Goal: Information Seeking & Learning: Learn about a topic

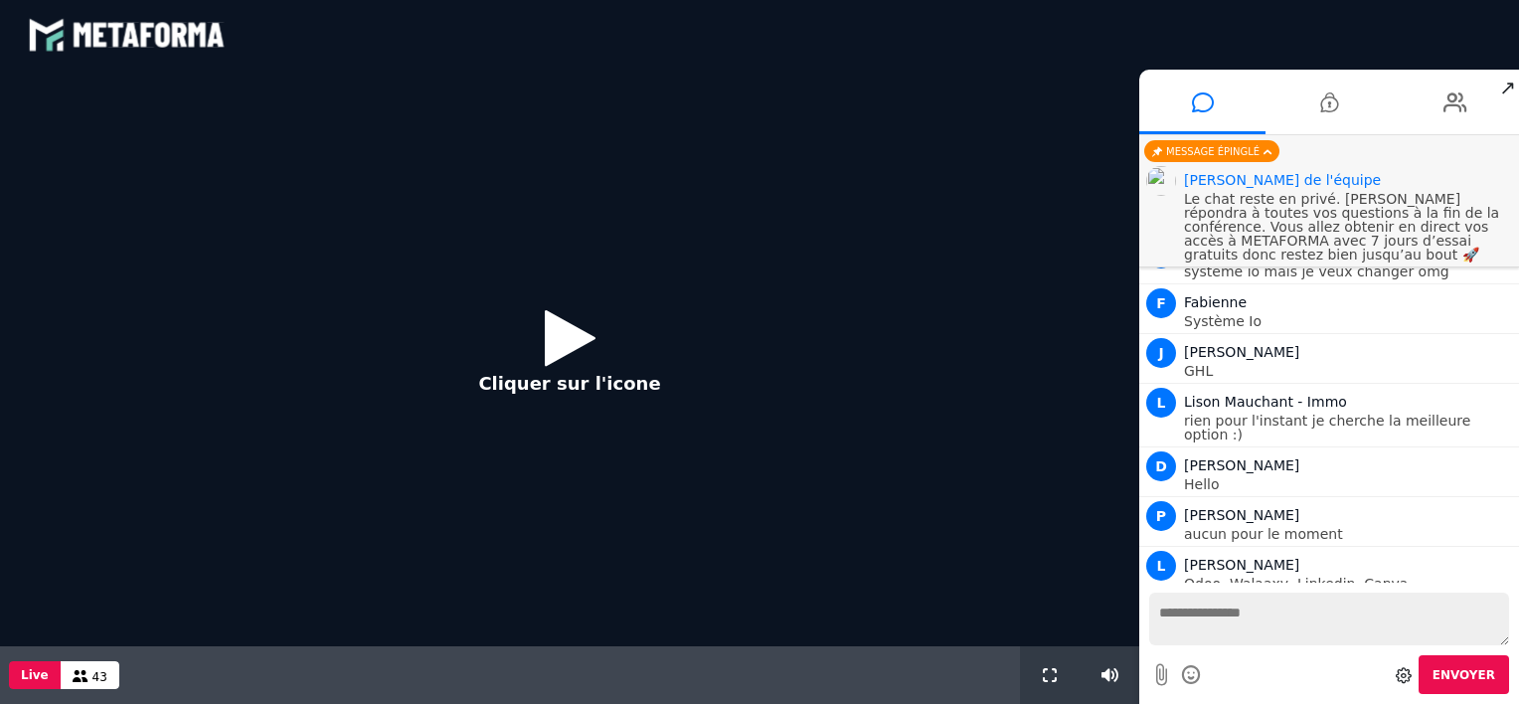
scroll to position [1567, 0]
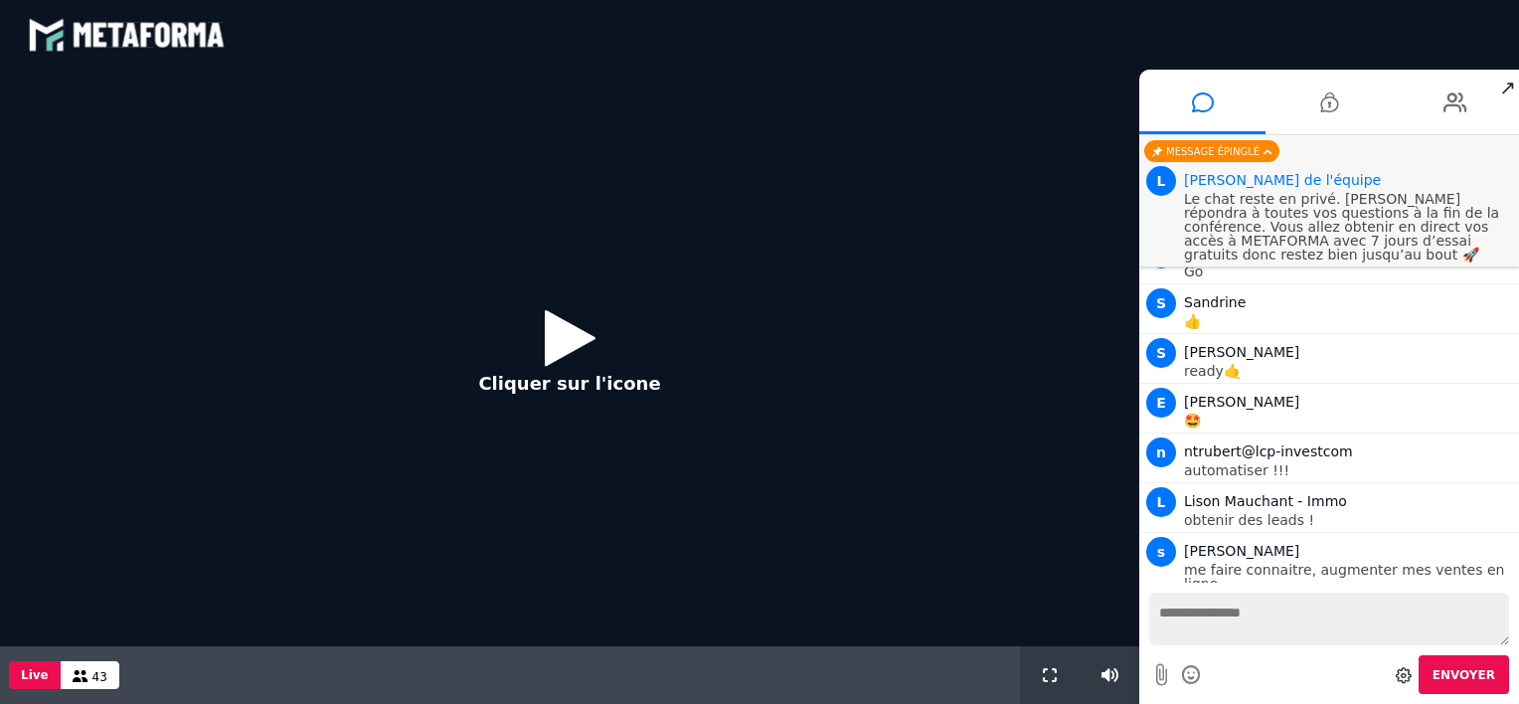
click at [568, 352] on icon at bounding box center [570, 337] width 51 height 65
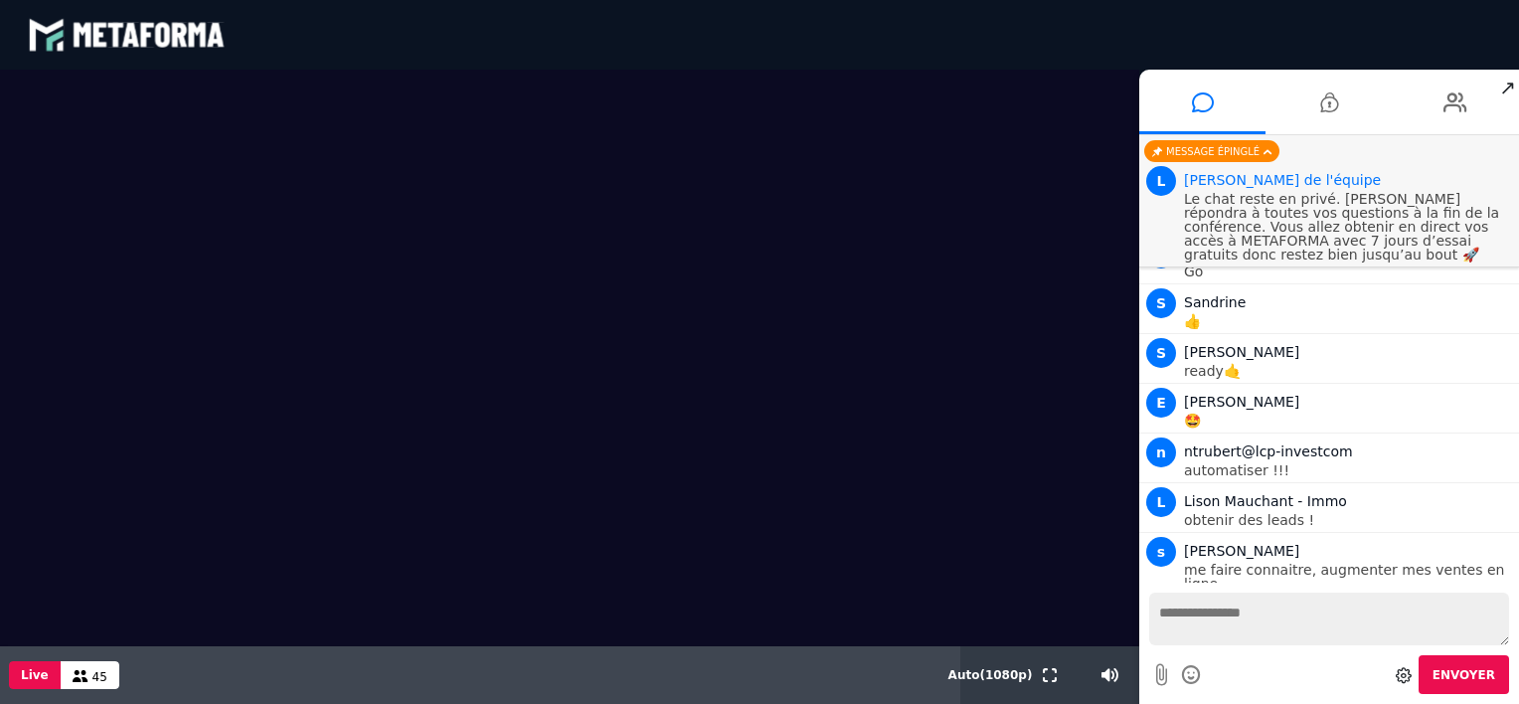
scroll to position [1615, 0]
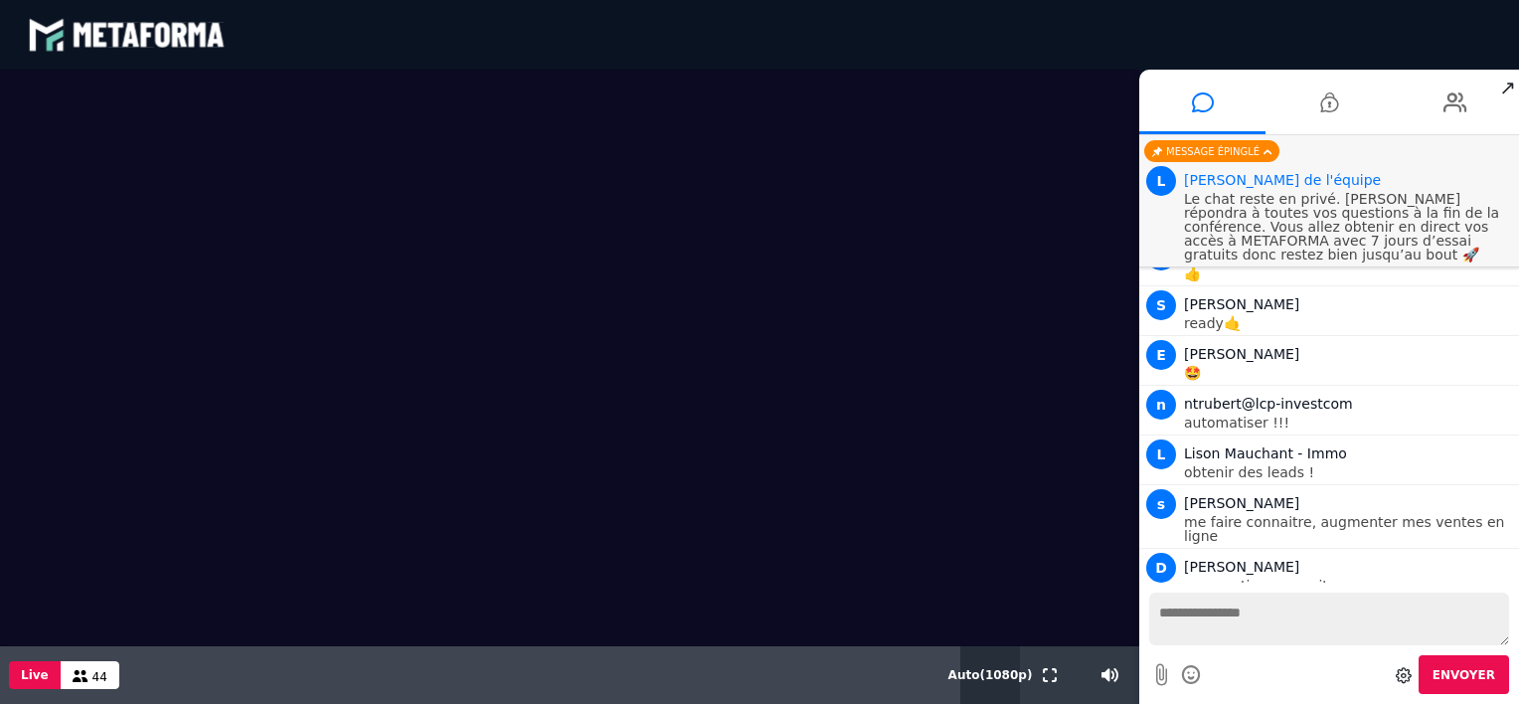
click at [998, 674] on button "Auto ( 1080 p)" at bounding box center [991, 675] width 92 height 58
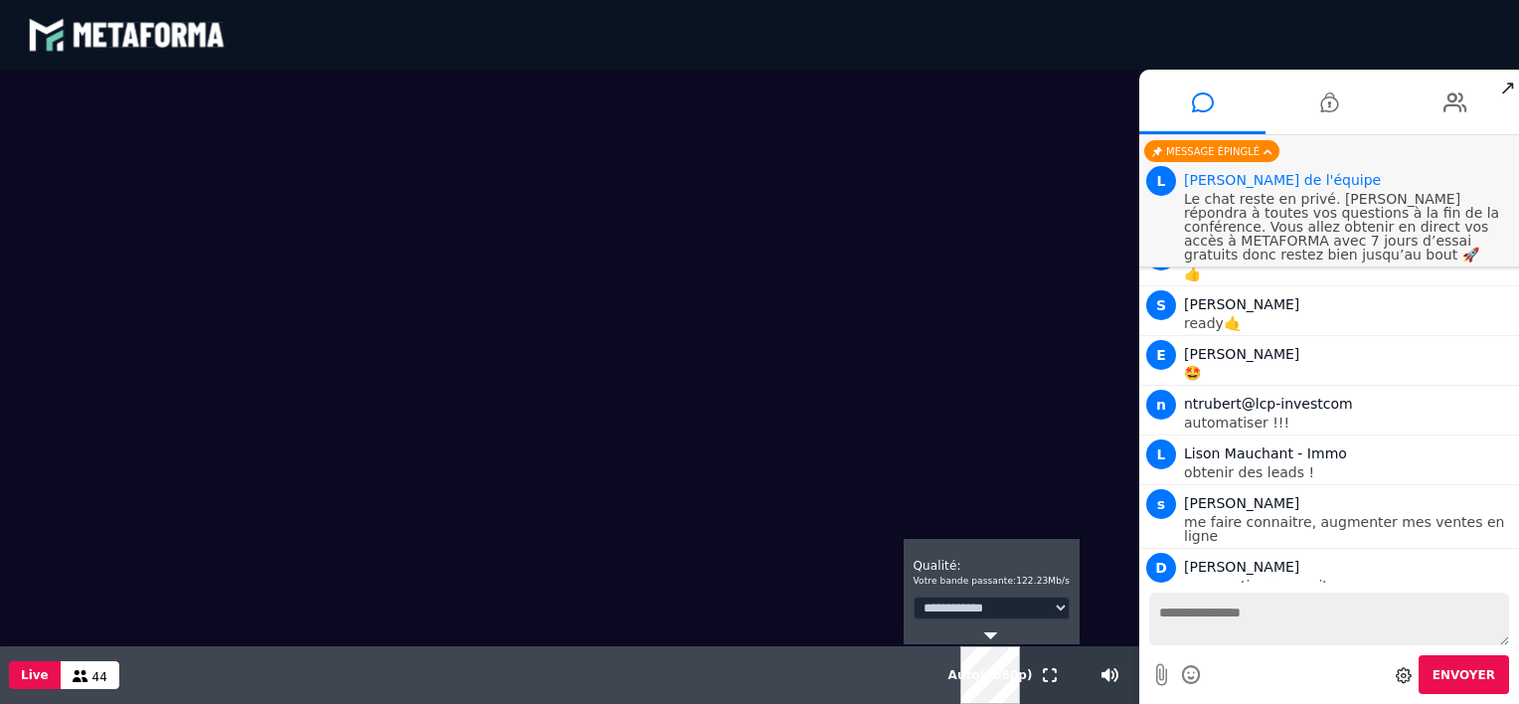
click at [1049, 612] on select "**********" at bounding box center [992, 608] width 156 height 23
click at [914, 597] on select "**********" at bounding box center [992, 608] width 156 height 23
click at [990, 631] on div "**********" at bounding box center [992, 591] width 176 height 105
click at [990, 637] on polygon at bounding box center [990, 635] width 14 height 7
click at [992, 678] on span "Auto ( 1080 p)" at bounding box center [991, 675] width 85 height 14
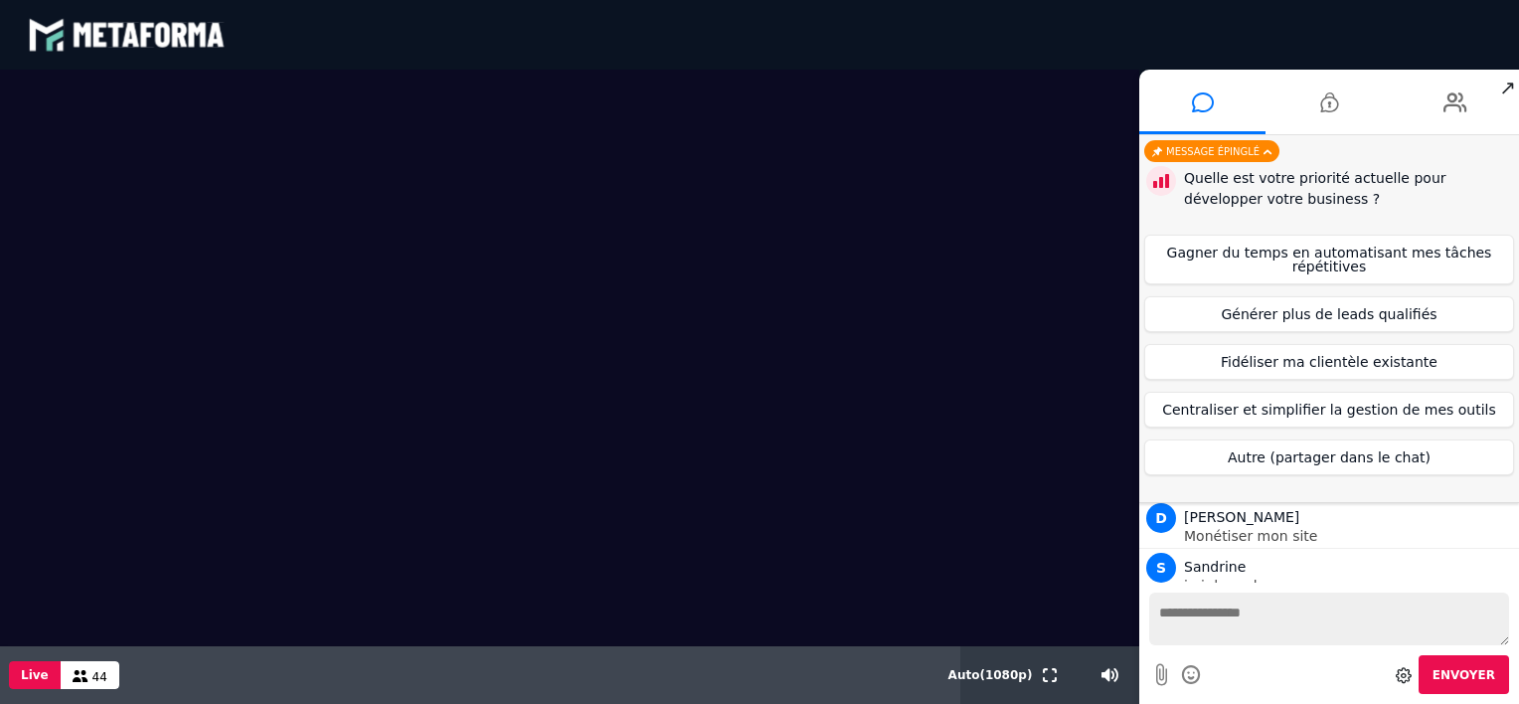
scroll to position [1821, 0]
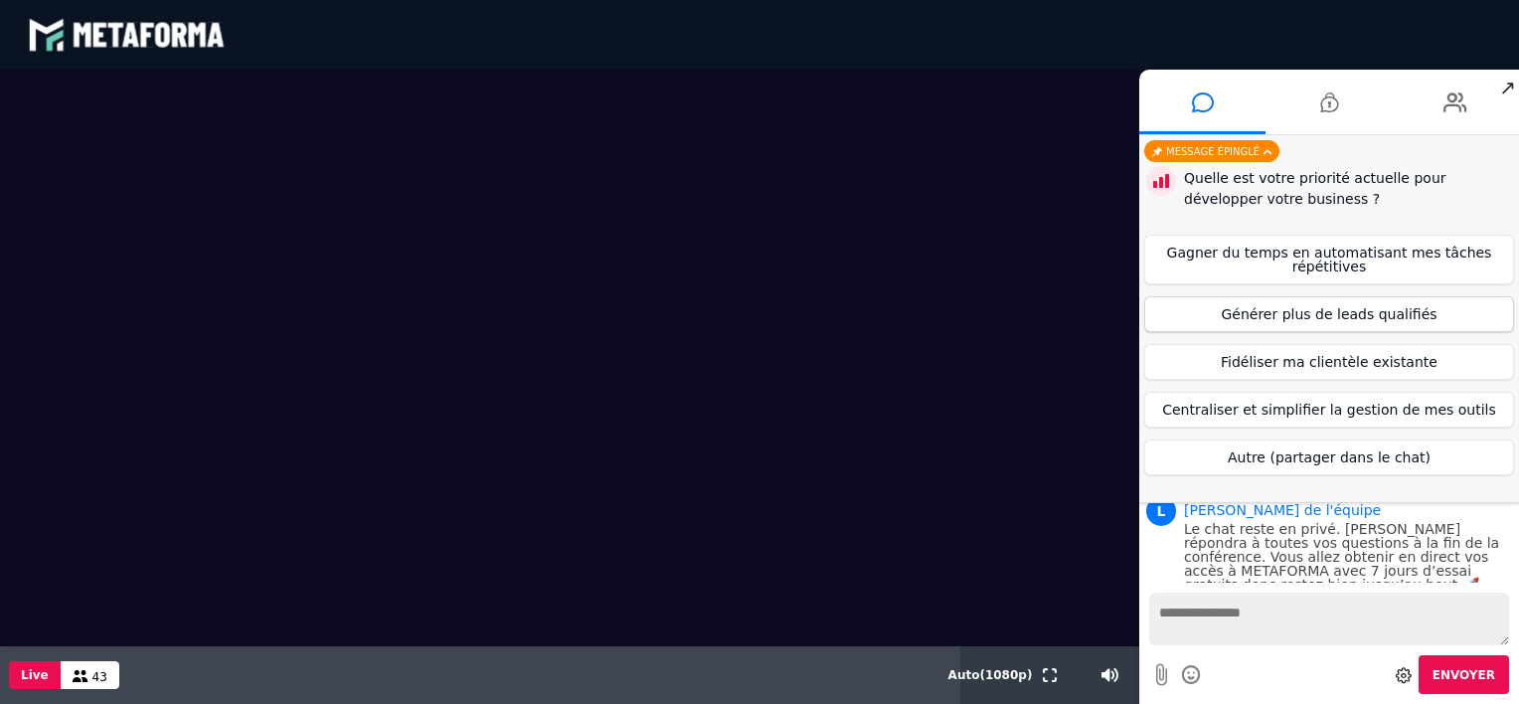
click at [1299, 311] on button "Générer plus de leads qualifiés" at bounding box center [1330, 314] width 370 height 36
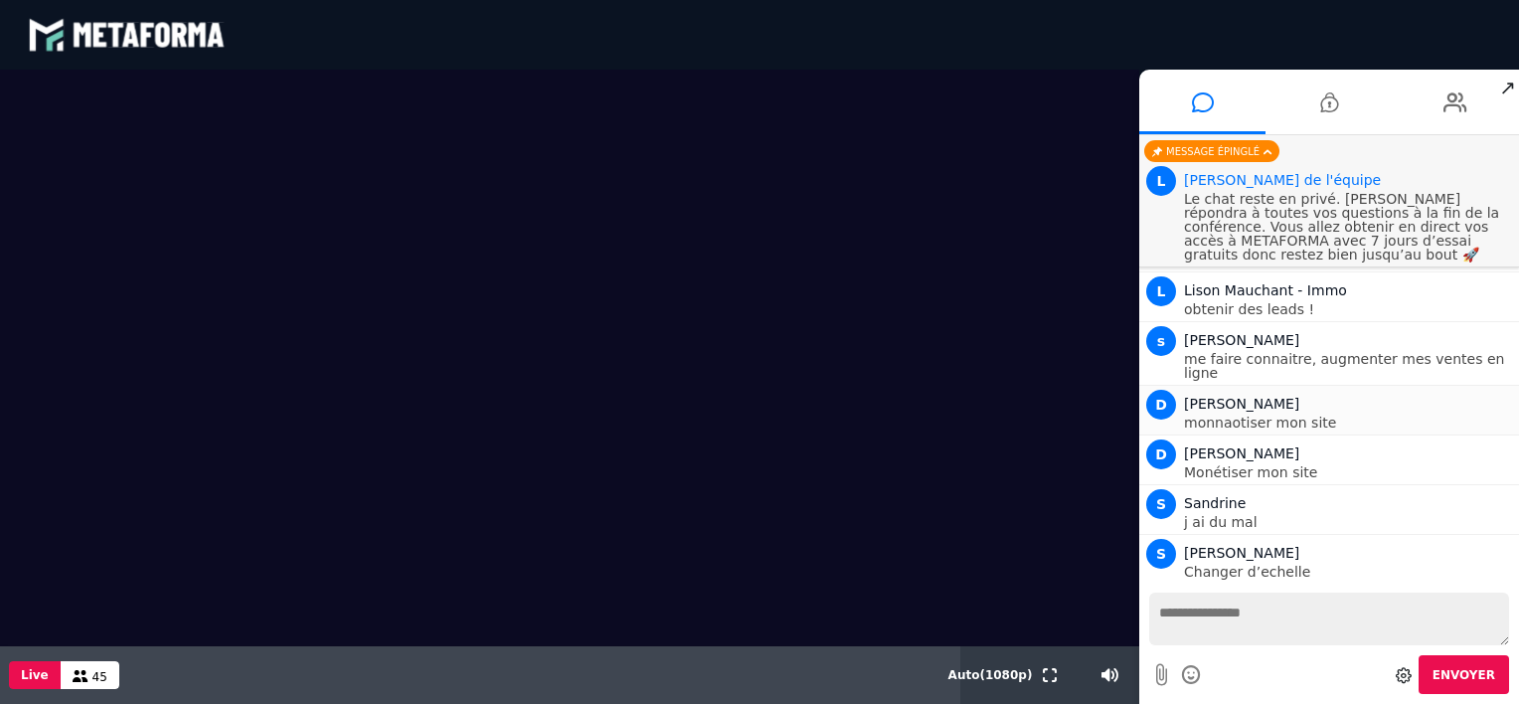
scroll to position [1884, 0]
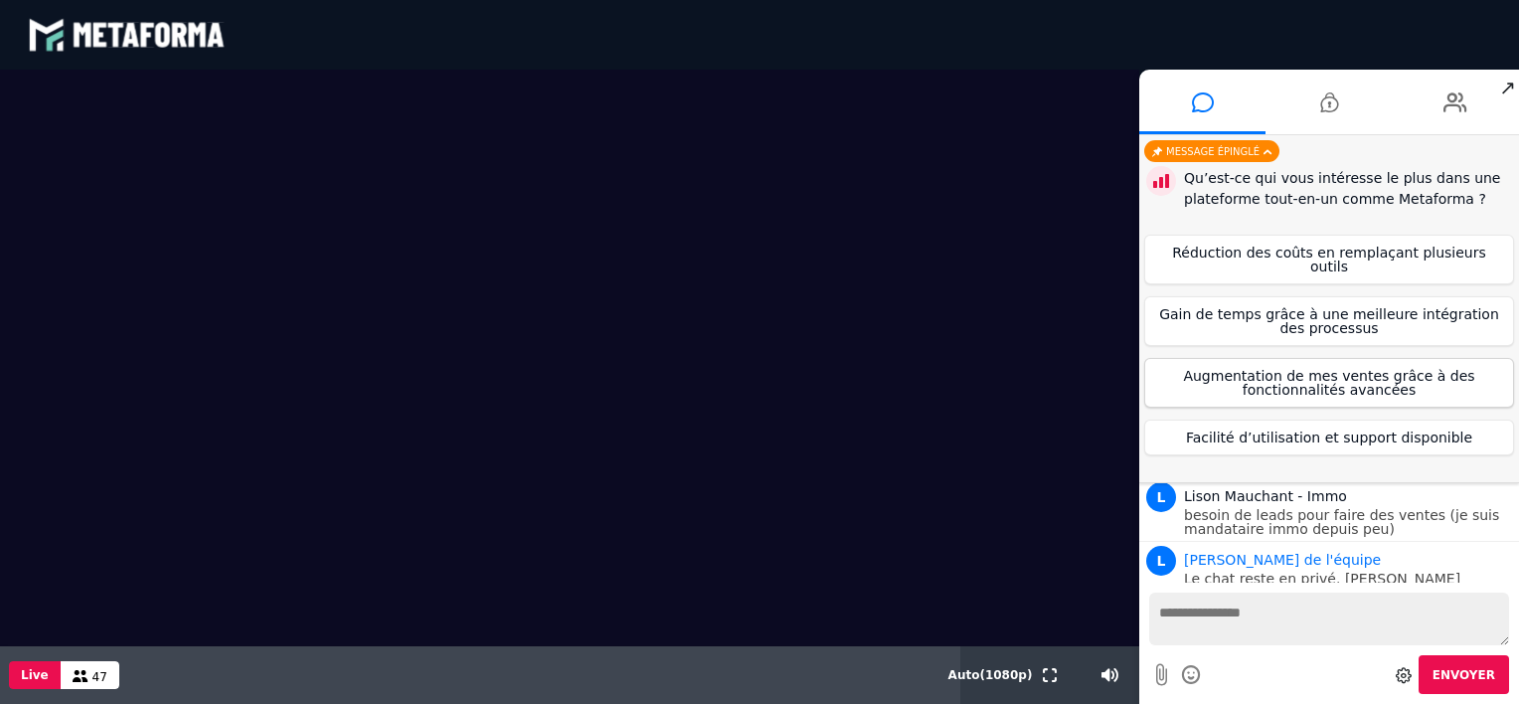
click at [1287, 374] on button "Augmentation de mes ventes grâce à des fonctionnalités avancées" at bounding box center [1330, 383] width 370 height 50
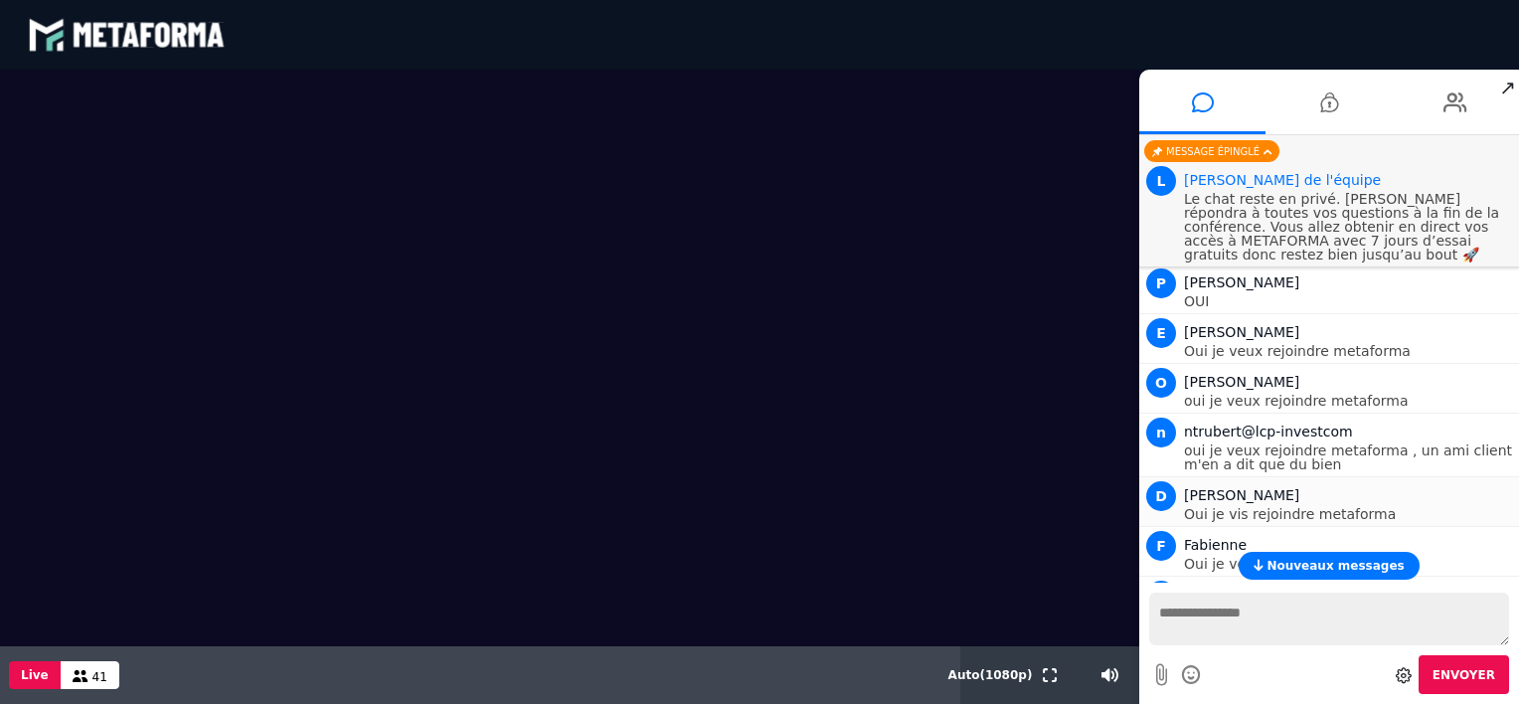
scroll to position [2499, 0]
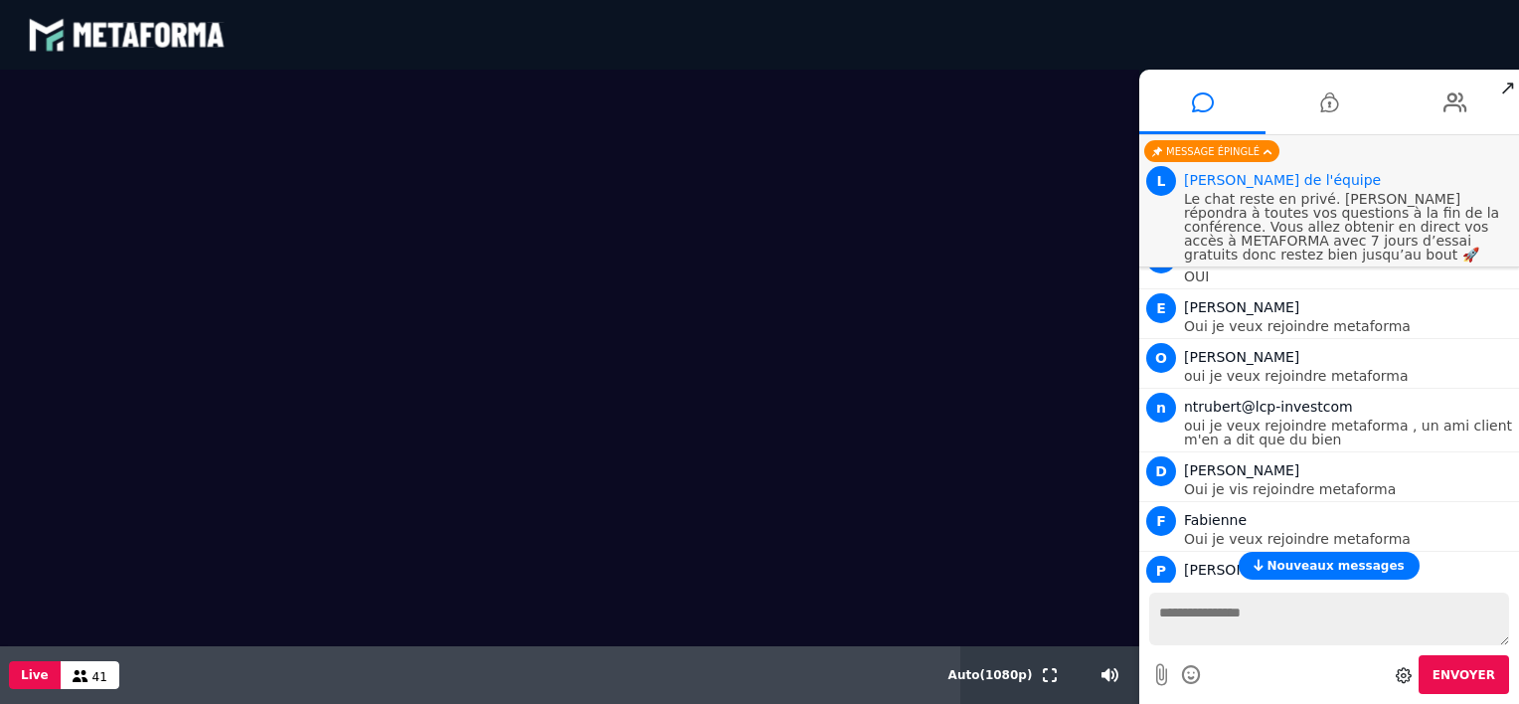
click at [1214, 611] on textarea at bounding box center [1330, 619] width 360 height 53
click at [1274, 617] on textarea at bounding box center [1330, 619] width 360 height 53
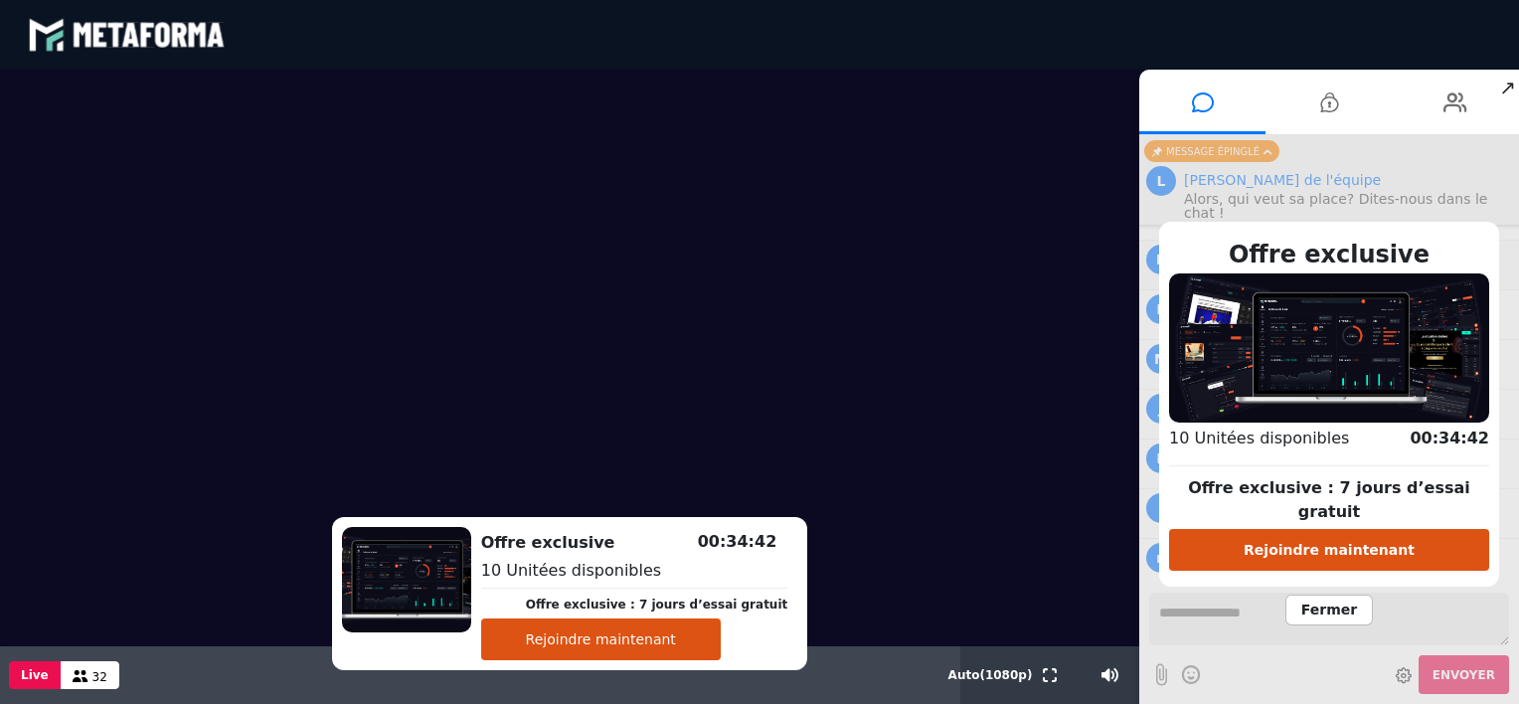
scroll to position [2796, 0]
click at [1335, 605] on span "Fermer" at bounding box center [1330, 610] width 88 height 31
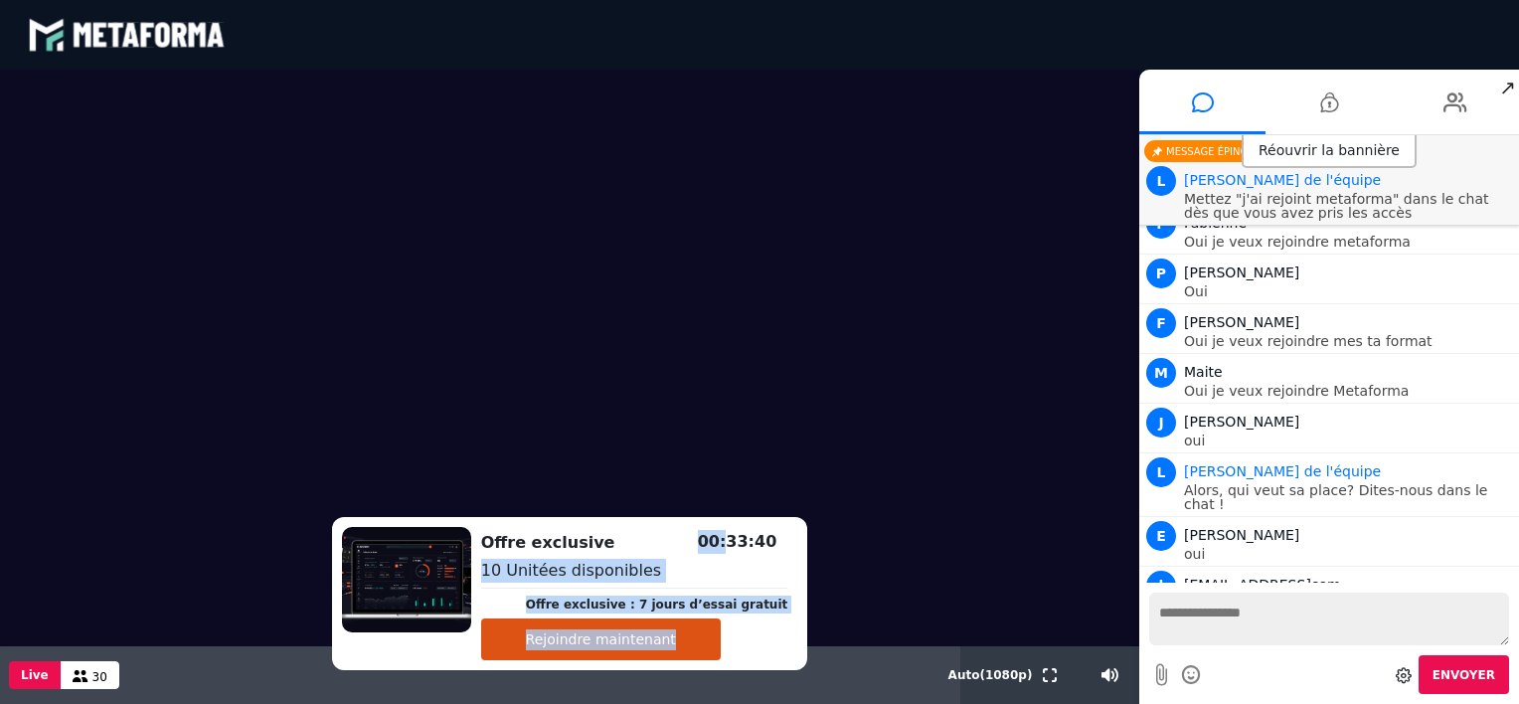
drag, startPoint x: 637, startPoint y: 532, endPoint x: 705, endPoint y: 527, distance: 67.8
click at [705, 527] on div "Offre exclusive Offre exclusive : 7 jours d’essai gratuit Rejoindre maintenant …" at bounding box center [634, 593] width 327 height 133
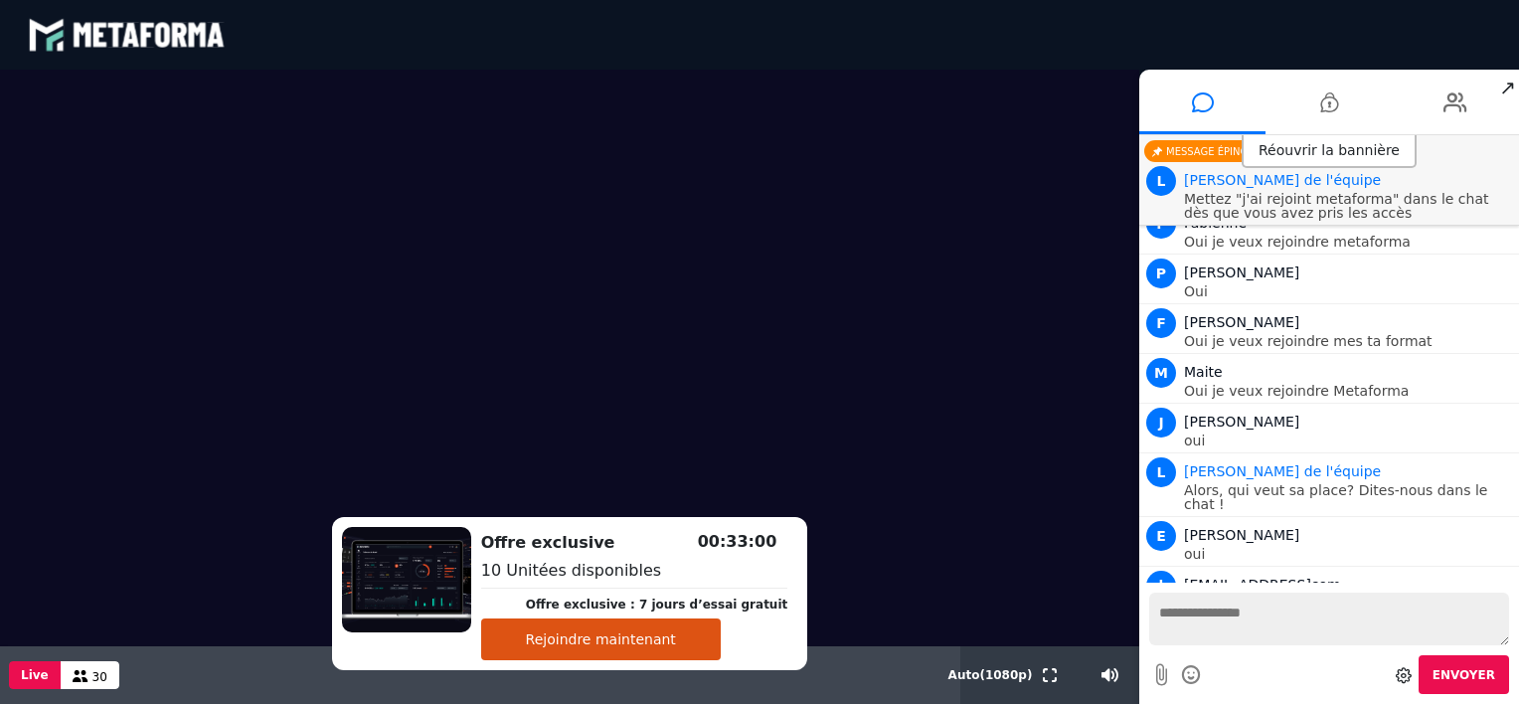
click at [1267, 625] on textarea at bounding box center [1330, 619] width 360 height 53
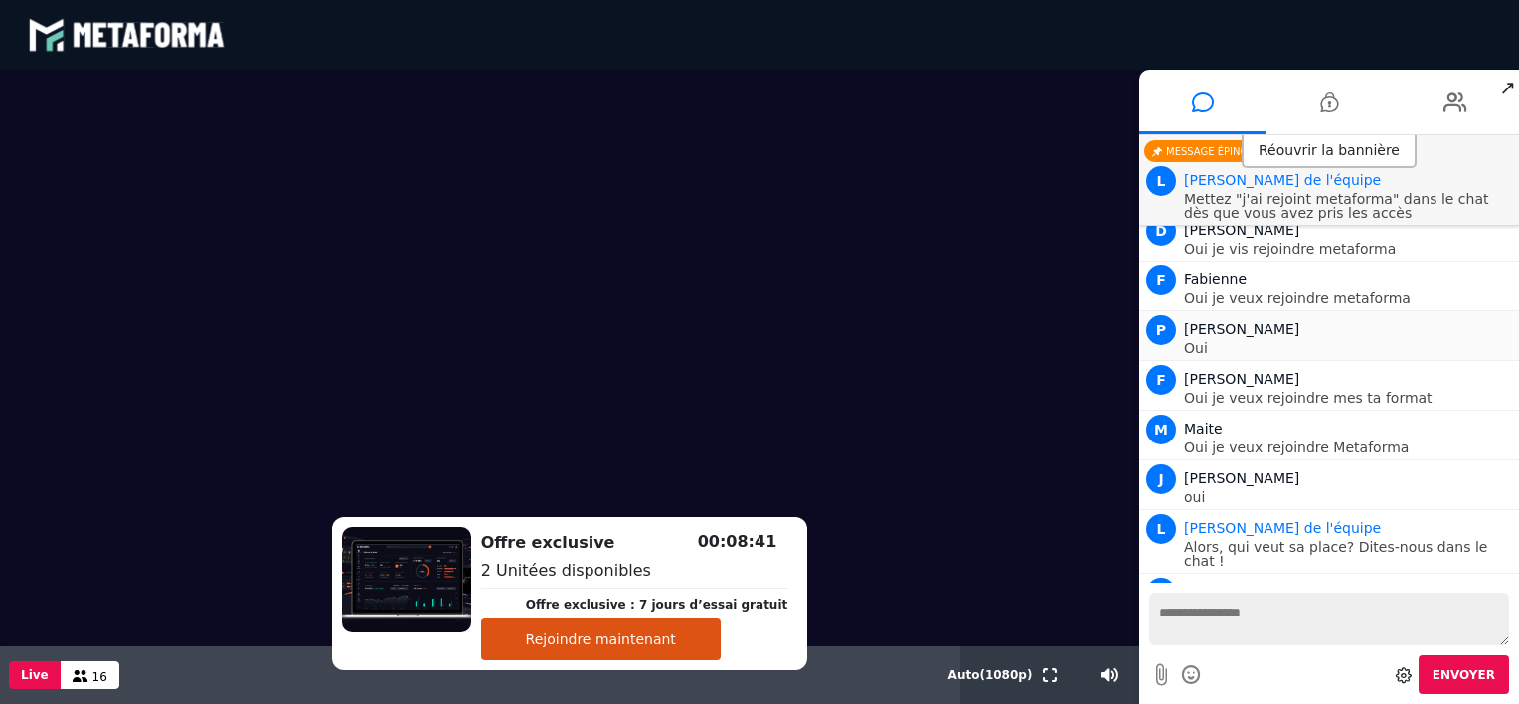
scroll to position [3071, 0]
